Goal: Information Seeking & Learning: Learn about a topic

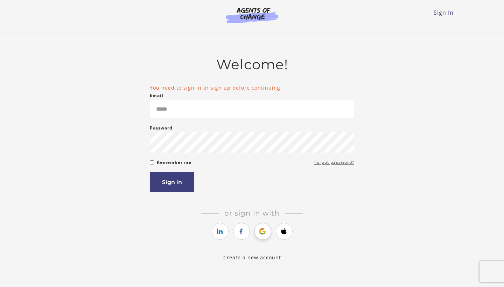
click at [263, 235] on icon "https://courses.thinkific.com/users/auth/google?ss%5Breferral%5D=&ss%5Buser_ret…" at bounding box center [262, 231] width 9 height 8
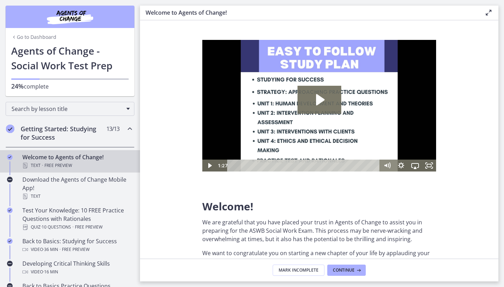
click at [45, 39] on link "Go to Dashboard" at bounding box center [33, 37] width 45 height 7
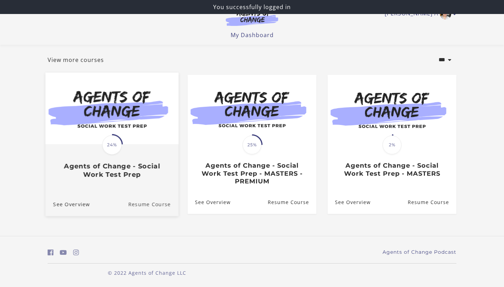
scroll to position [79, 0]
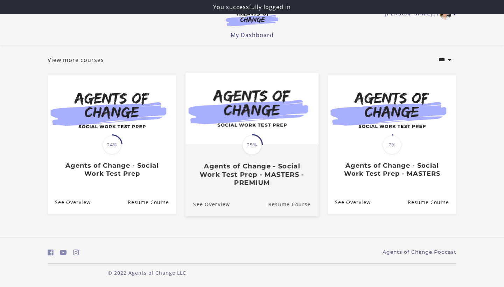
click at [286, 192] on link "Resume Course" at bounding box center [293, 203] width 50 height 23
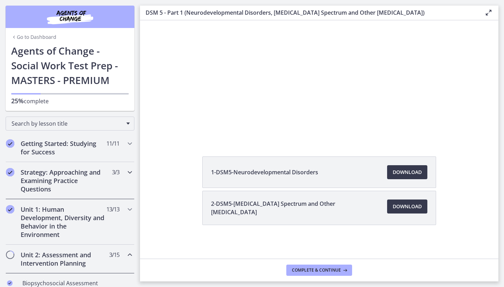
click at [58, 177] on h2 "Strategy: Approaching and Examining Practice Questions" at bounding box center [63, 180] width 85 height 25
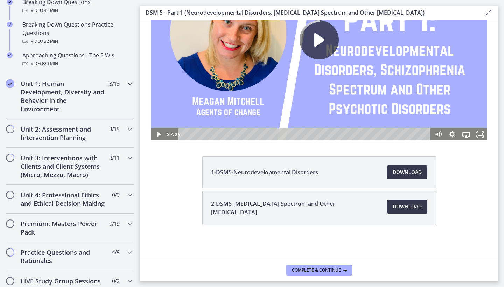
scroll to position [196, 0]
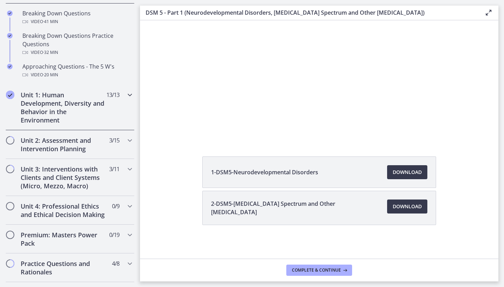
click at [129, 94] on icon "Chapters" at bounding box center [130, 95] width 8 height 8
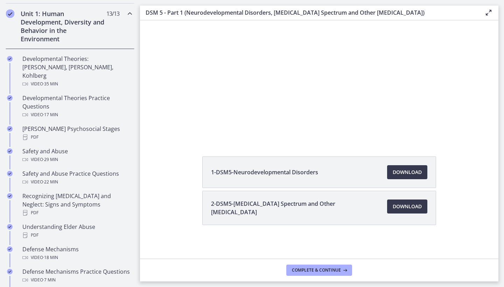
click at [129, 94] on div "Developmental Theories Practice Questions Video · 17 min" at bounding box center [76, 106] width 109 height 25
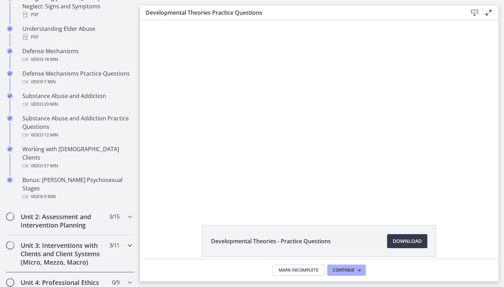
scroll to position [430, 0]
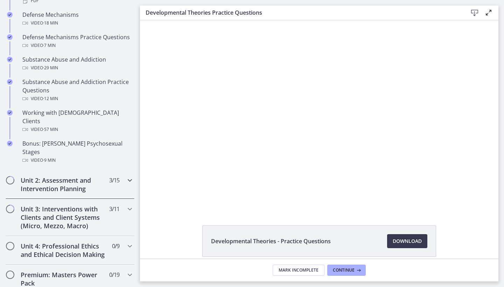
click at [131, 176] on icon "Chapters" at bounding box center [130, 180] width 8 height 8
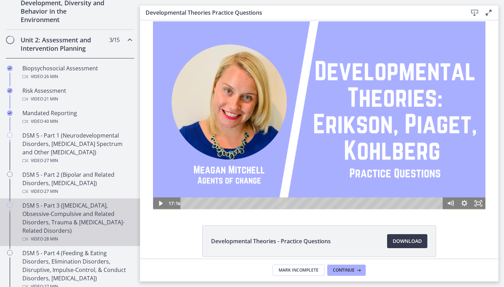
scroll to position [215, 0]
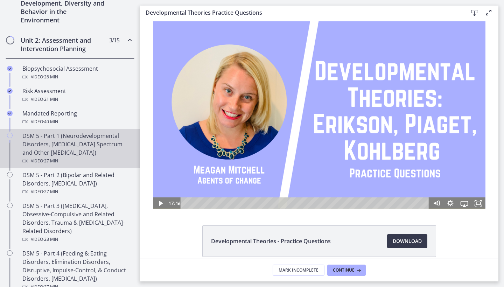
click at [56, 141] on div "DSM 5 - Part 1 (Neurodevelopmental Disorders, Schizophrenia Spectrum and Other …" at bounding box center [76, 149] width 109 height 34
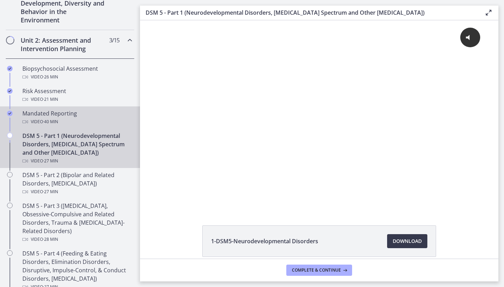
click at [54, 111] on div "Mandated Reporting Video · 40 min" at bounding box center [76, 117] width 109 height 17
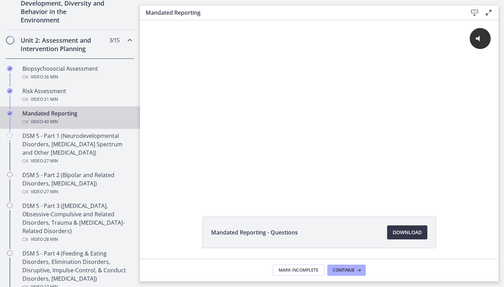
click at [406, 234] on span "Download Opens in a new window" at bounding box center [407, 232] width 29 height 8
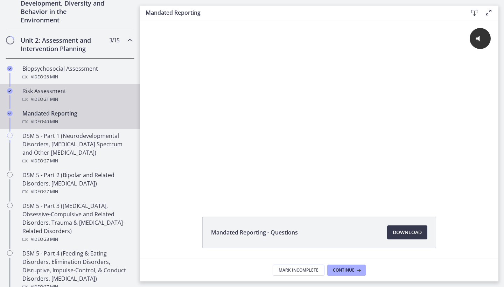
click at [57, 92] on div "Risk Assessment Video · 21 min" at bounding box center [76, 95] width 109 height 17
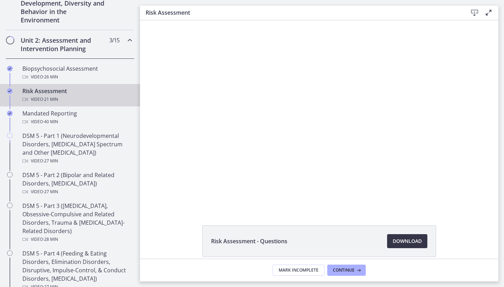
click at [407, 240] on span "Download Opens in a new window" at bounding box center [407, 241] width 29 height 8
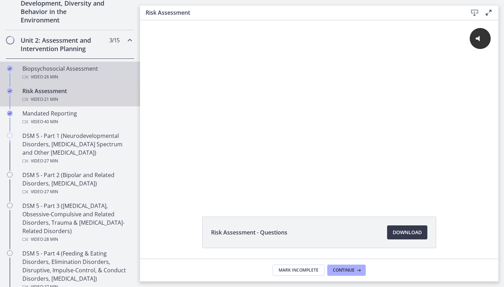
click at [82, 68] on div "Biopsychosocial Assessment Video · 26 min" at bounding box center [76, 72] width 109 height 17
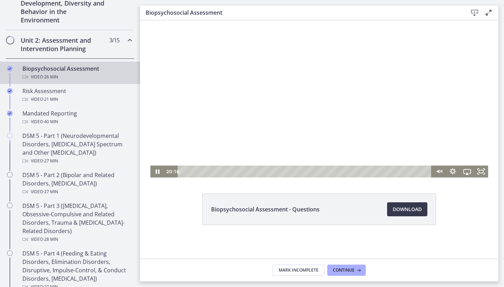
scroll to position [32, 0]
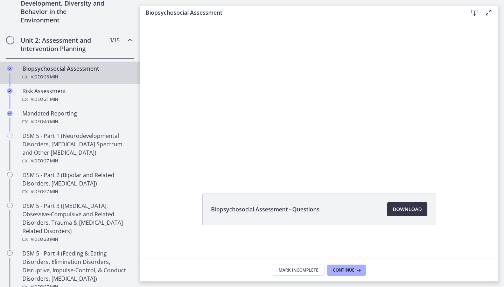
click at [400, 212] on span "Download Opens in a new window" at bounding box center [407, 209] width 29 height 8
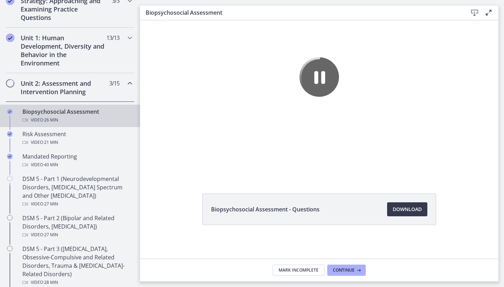
scroll to position [162, 0]
